Goal: Information Seeking & Learning: Learn about a topic

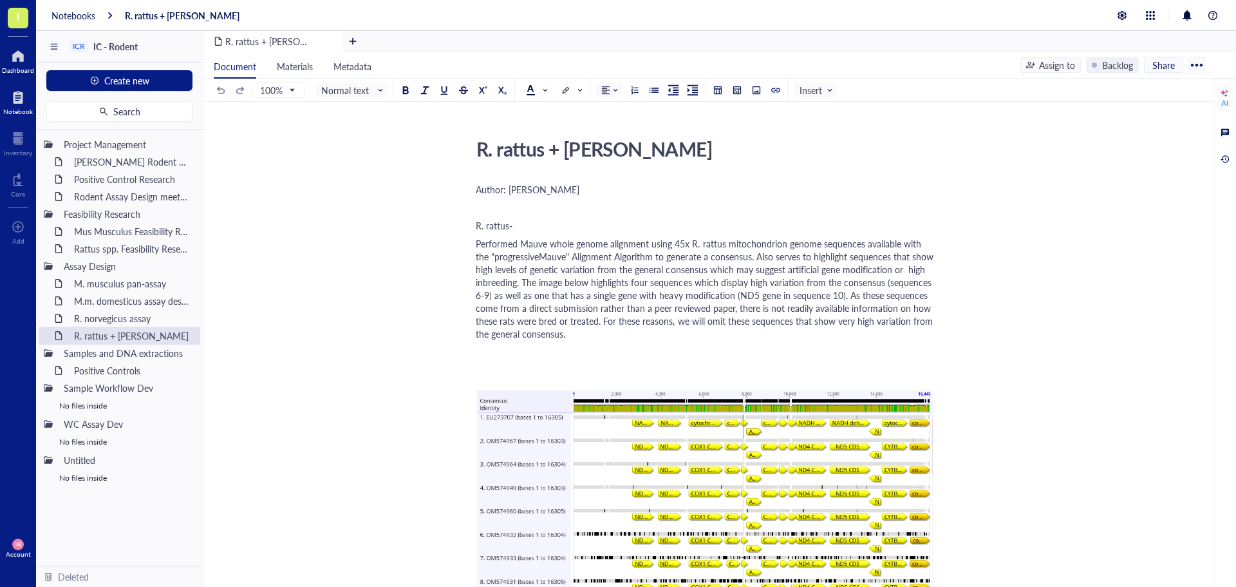
click at [18, 53] on div at bounding box center [18, 56] width 32 height 21
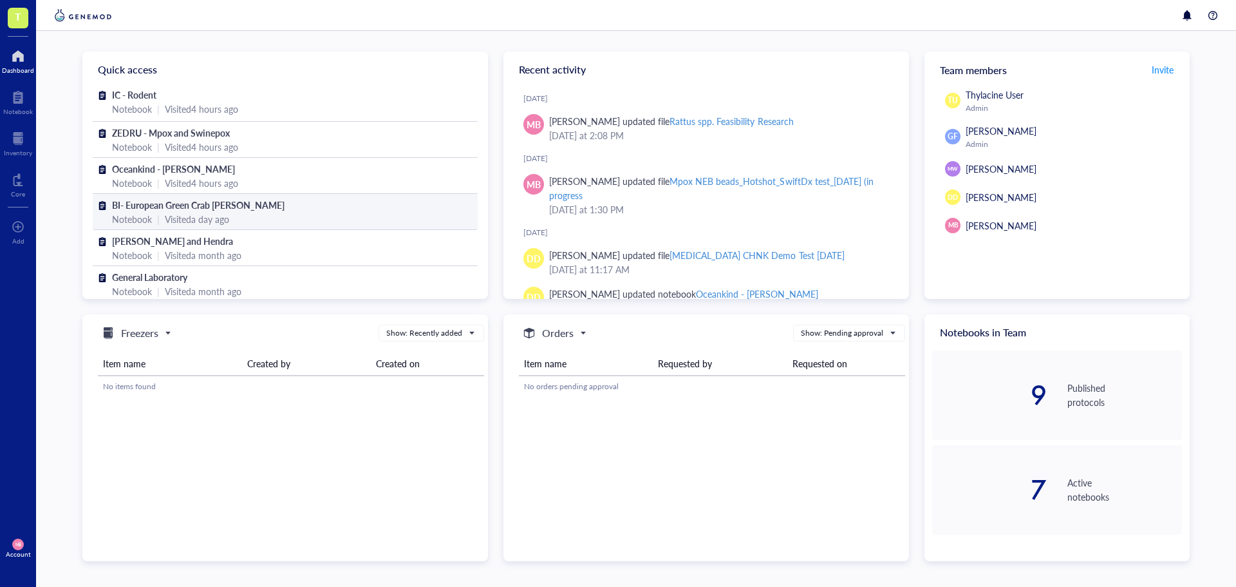
click at [150, 202] on span "BI- European Green Crab [PERSON_NAME]" at bounding box center [198, 204] width 173 height 13
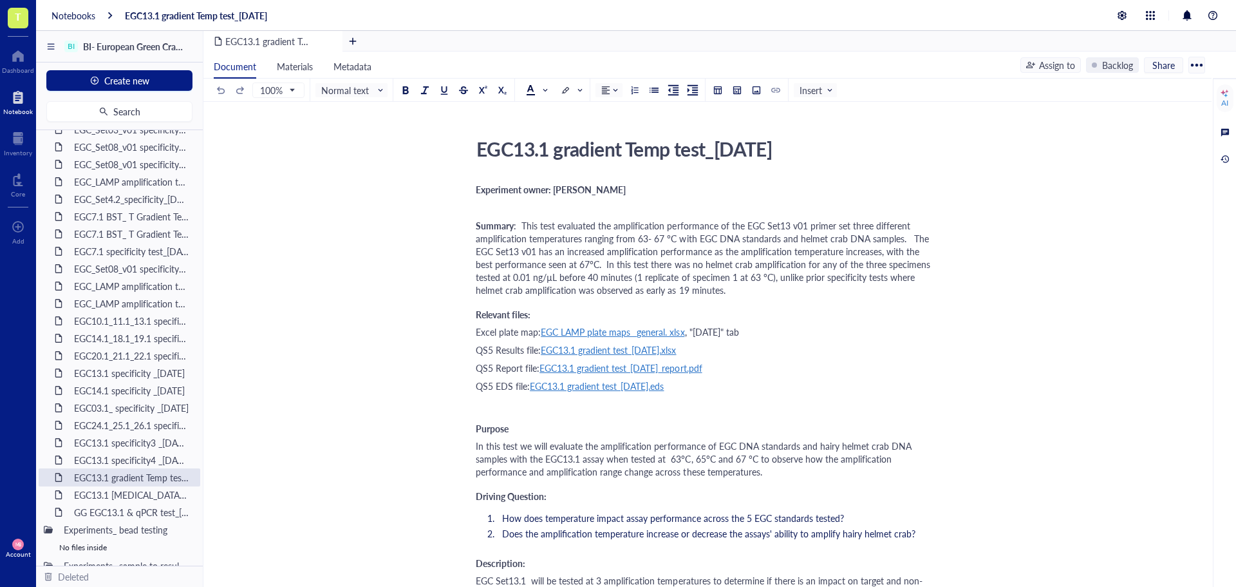
scroll to position [966, 0]
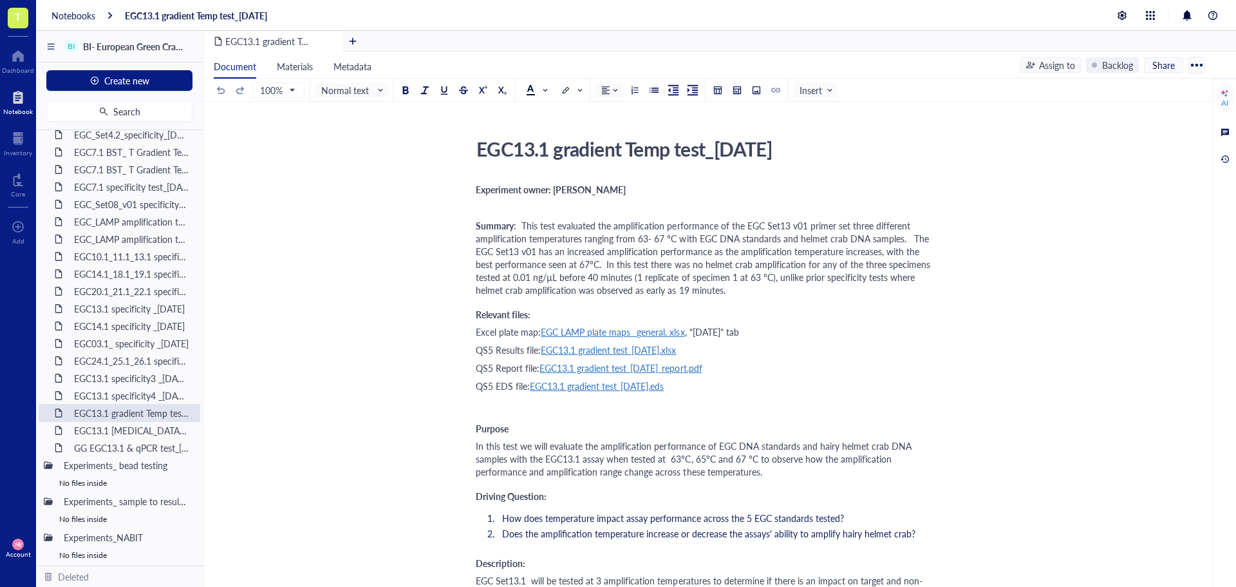
click at [134, 388] on div "EGC13.1 specificity4 _[DATE]" at bounding box center [131, 395] width 127 height 18
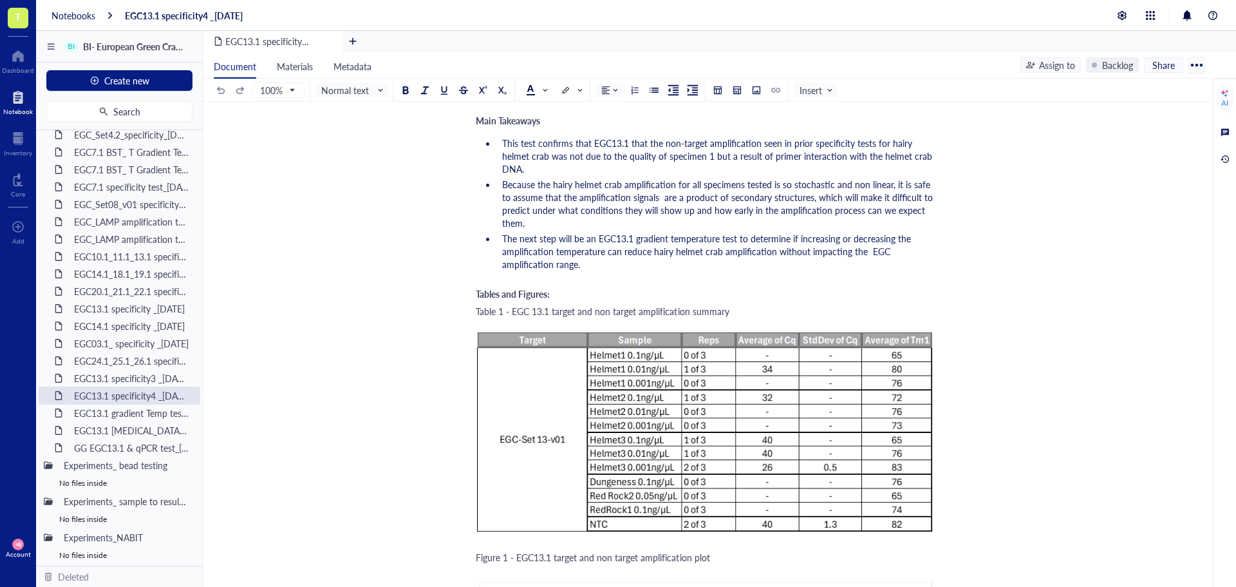
scroll to position [1738, 0]
click at [129, 415] on div "EGC13.1 gradient Temp test_[DATE]" at bounding box center [124, 413] width 113 height 18
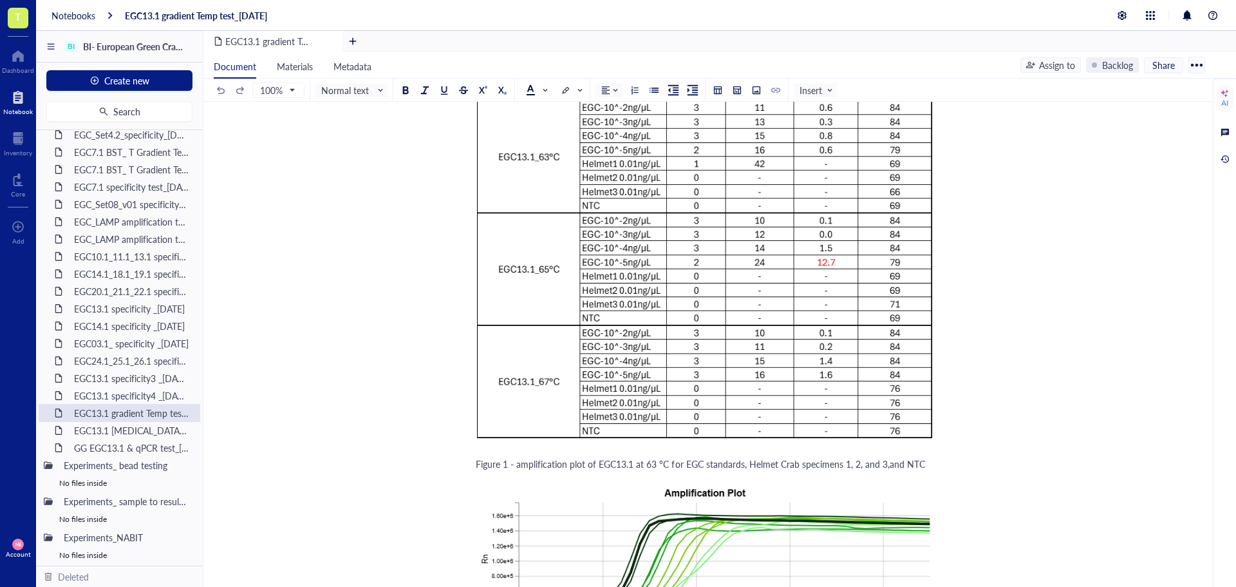
scroll to position [1610, 0]
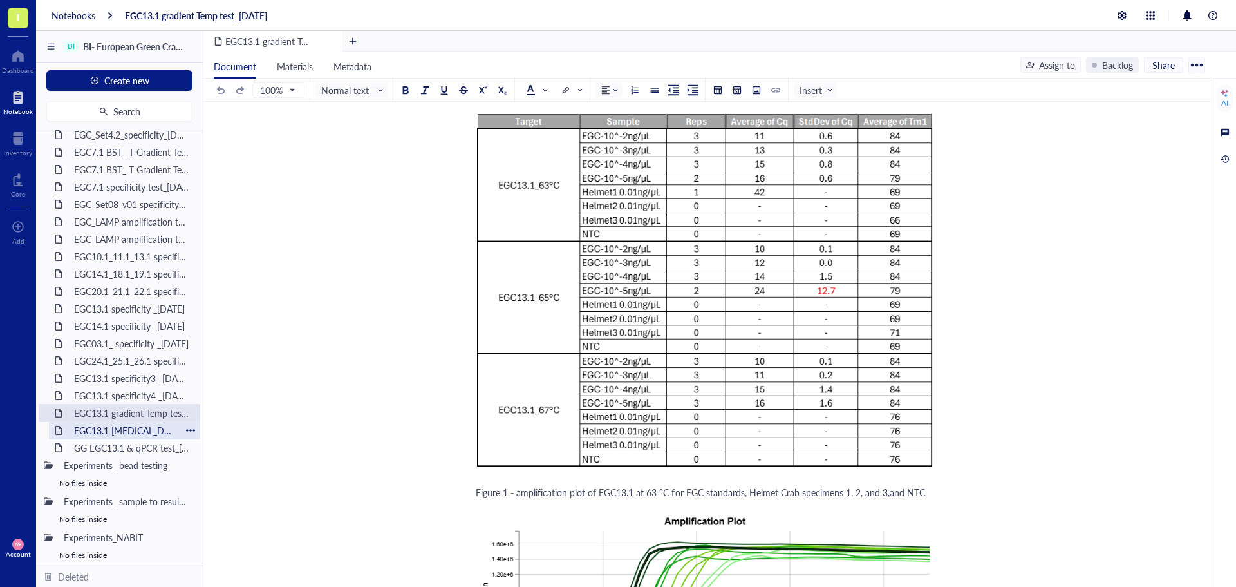
click at [145, 430] on div "EGC13.1 [MEDICAL_DATA] test_[DATE]" at bounding box center [124, 430] width 113 height 18
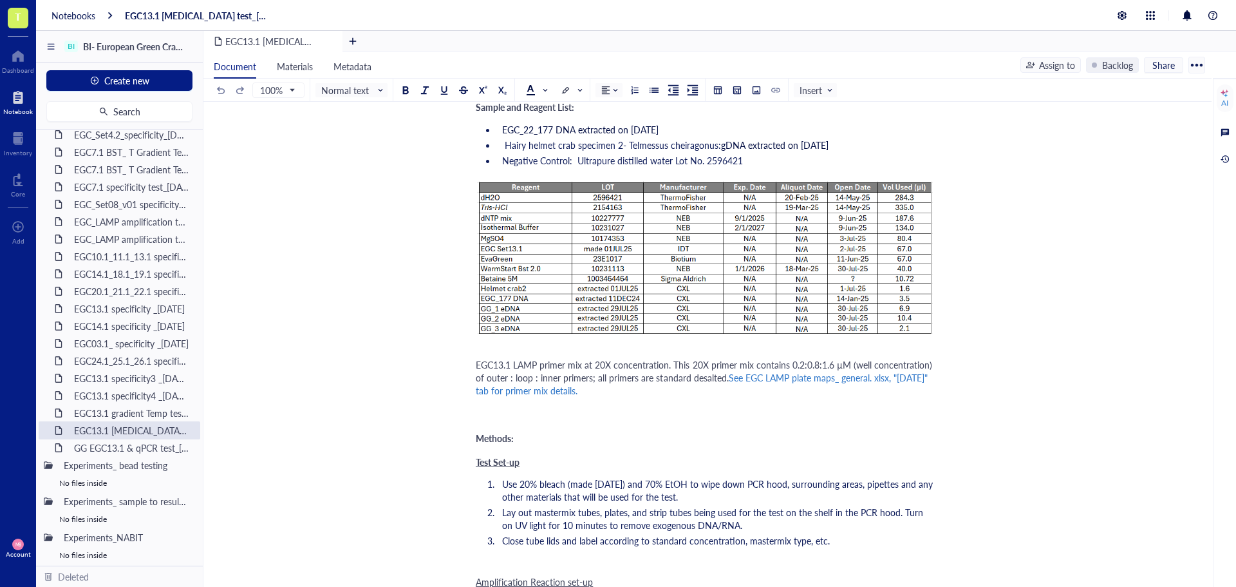
scroll to position [773, 0]
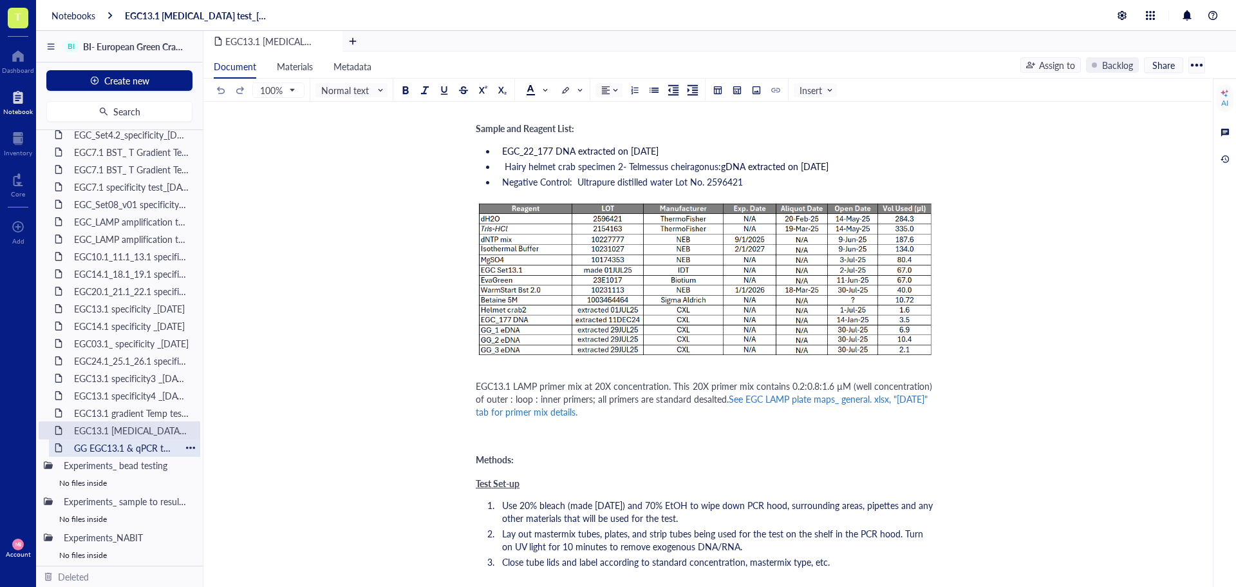
click at [119, 449] on div "GG EGC13.1 & qPCR test_[DATE]" at bounding box center [124, 447] width 113 height 18
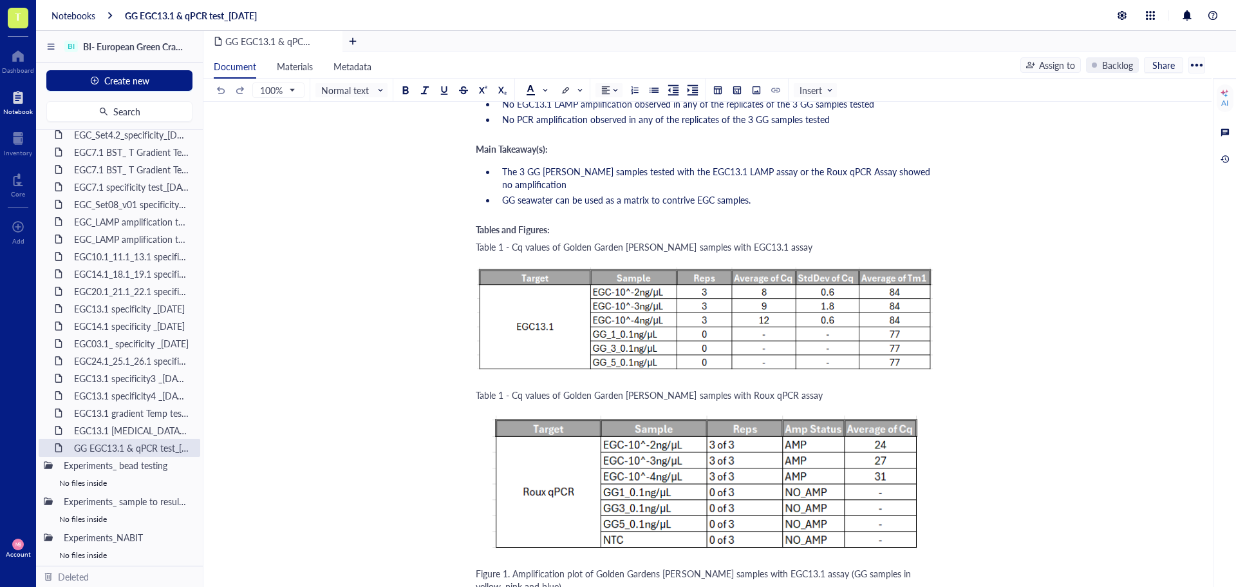
scroll to position [2060, 0]
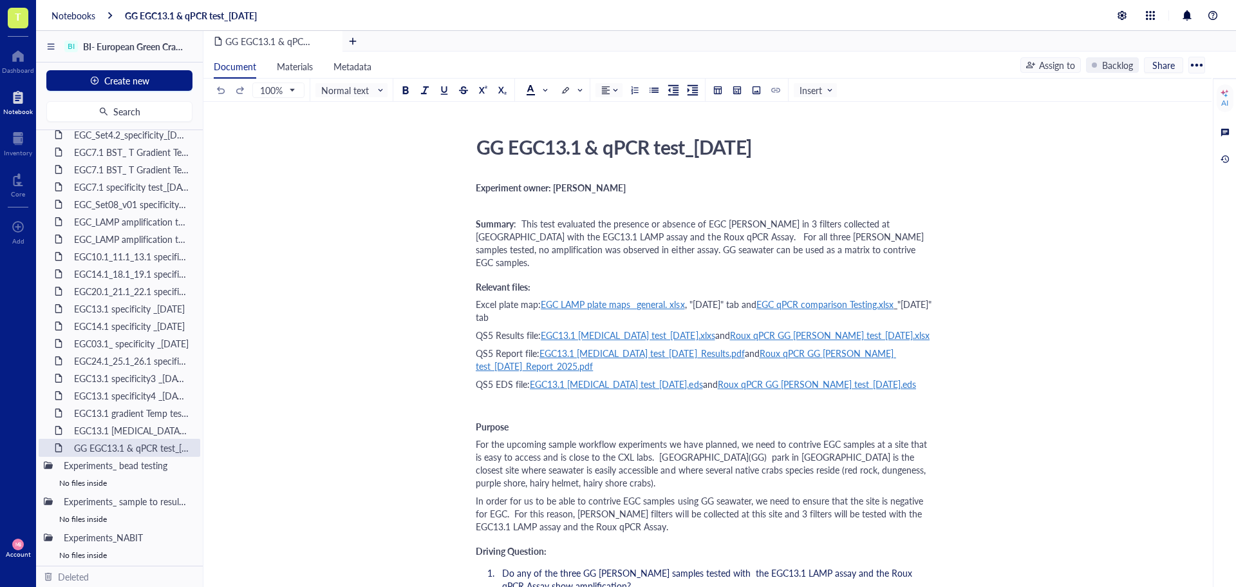
scroll to position [0, 0]
